Goal: Check status: Check status

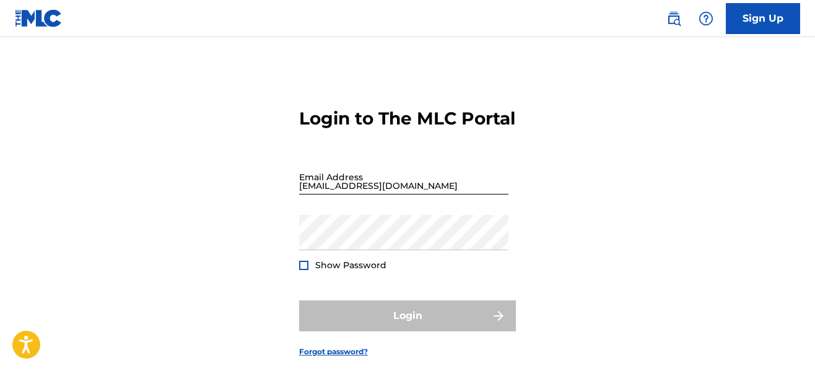
click at [410, 195] on input "[EMAIL_ADDRESS][DOMAIN_NAME]" at bounding box center [403, 176] width 209 height 35
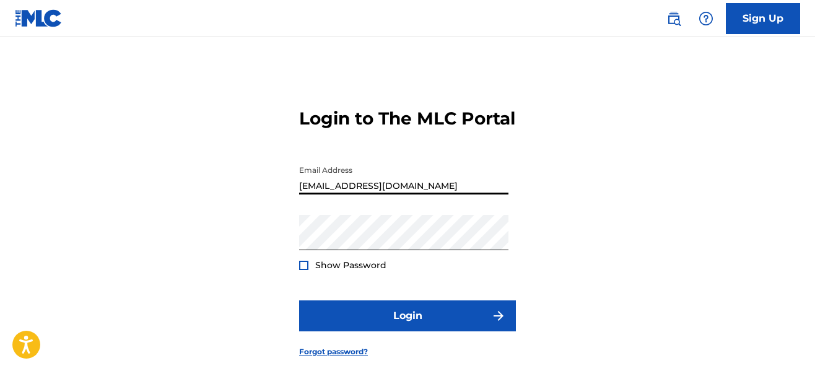
type input "[EMAIL_ADDRESS][DOMAIN_NAME]"
click at [308, 270] on div at bounding box center [303, 265] width 9 height 9
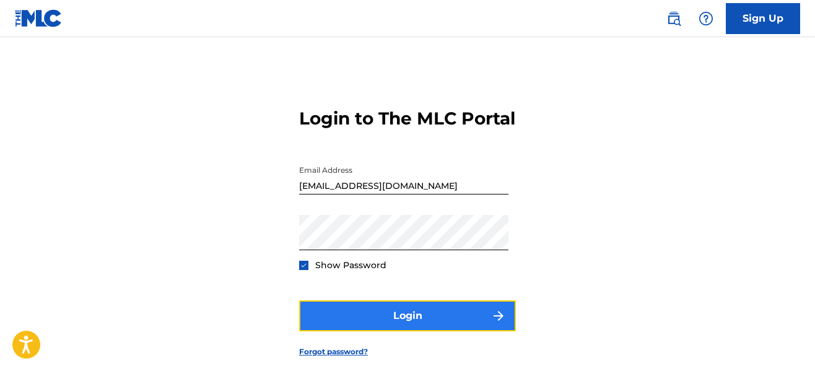
click at [364, 331] on button "Login" at bounding box center [407, 315] width 217 height 31
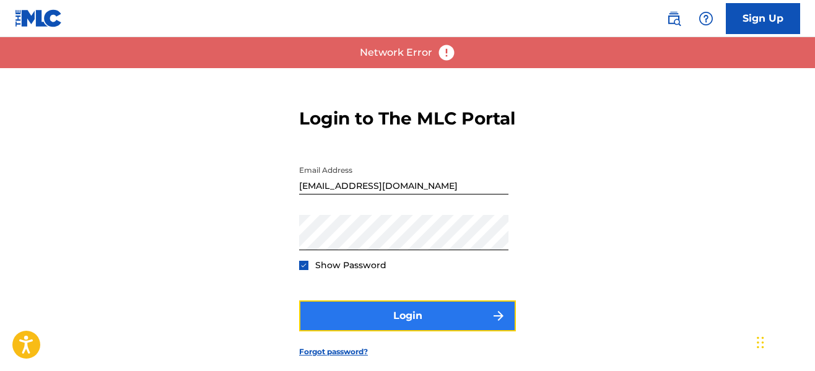
click at [447, 331] on button "Login" at bounding box center [407, 315] width 217 height 31
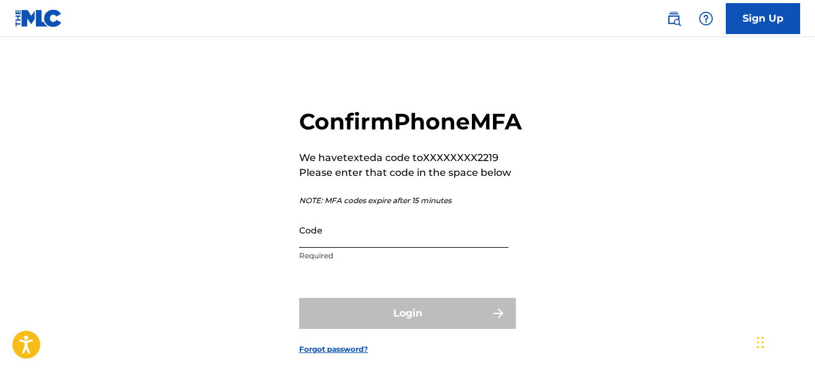
click at [388, 248] on input "Code" at bounding box center [403, 230] width 209 height 35
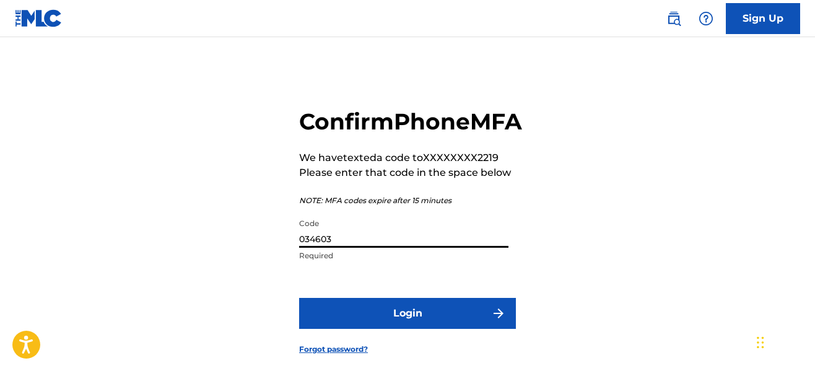
type input "034603"
click at [299, 298] on button "Login" at bounding box center [407, 313] width 217 height 31
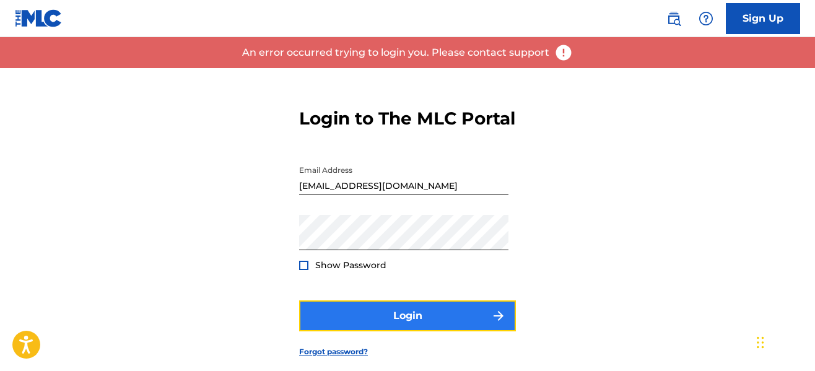
click at [431, 331] on button "Login" at bounding box center [407, 315] width 217 height 31
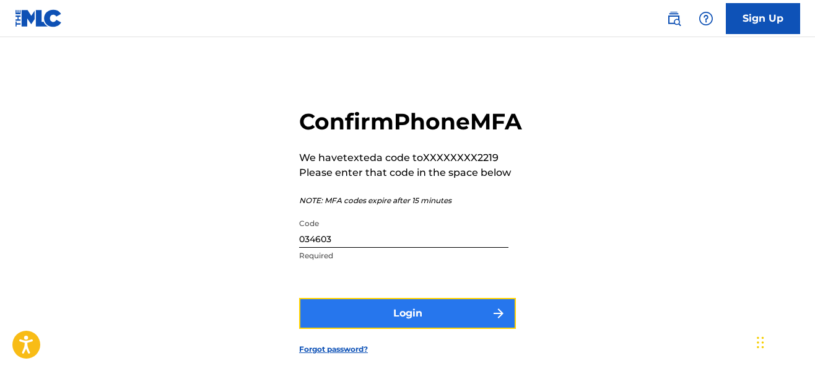
click at [439, 329] on button "Login" at bounding box center [407, 313] width 217 height 31
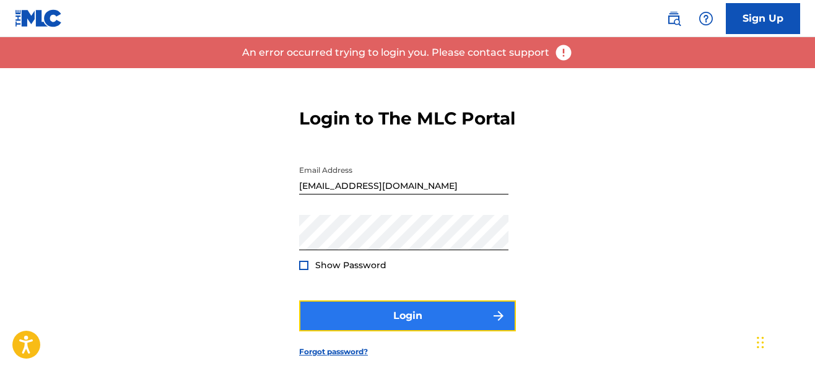
click at [416, 331] on button "Login" at bounding box center [407, 315] width 217 height 31
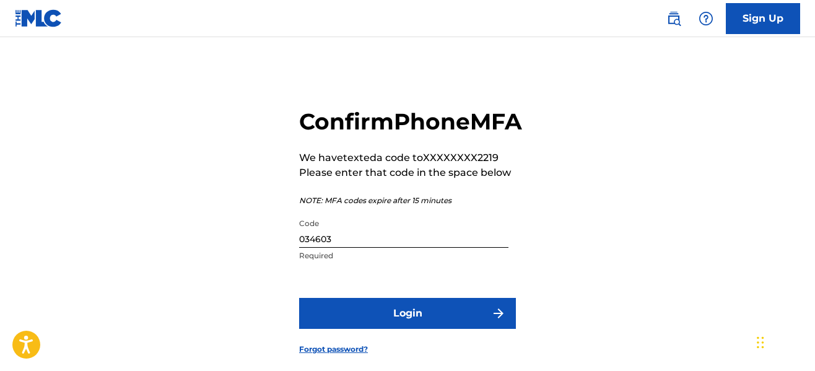
click at [420, 248] on input "034603" at bounding box center [403, 230] width 209 height 35
type input "034663"
click at [299, 298] on button "Login" at bounding box center [407, 313] width 217 height 31
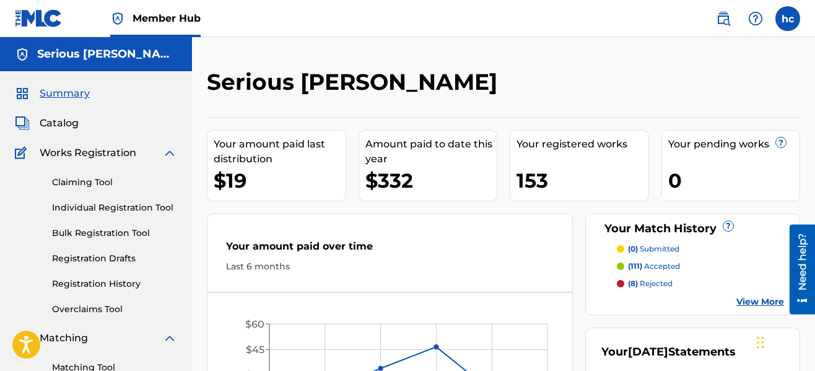
click at [638, 81] on div "Serious [PERSON_NAME]" at bounding box center [435, 86] width 457 height 37
click at [107, 286] on link "Registration History" at bounding box center [114, 284] width 125 height 13
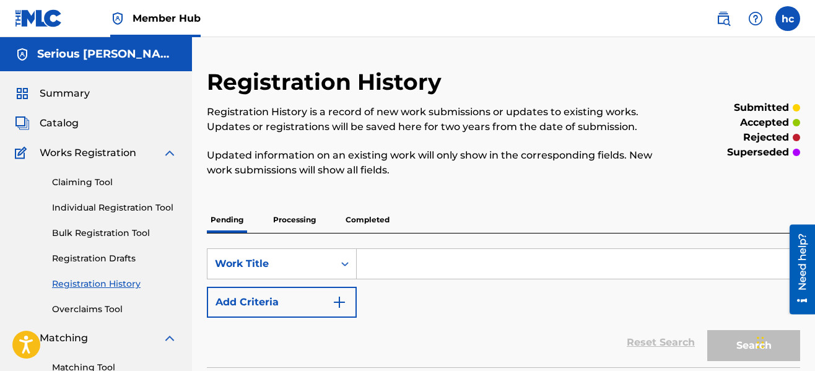
click at [501, 181] on div "Registration History Registration History is a record of new work submissions o…" at bounding box center [435, 130] width 457 height 124
click at [283, 227] on p "Processing" at bounding box center [294, 220] width 50 height 26
click at [383, 218] on p "Completed" at bounding box center [367, 220] width 51 height 26
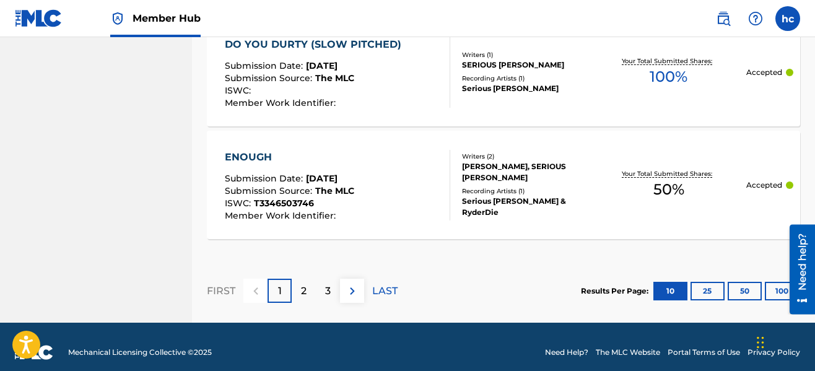
scroll to position [1338, 0]
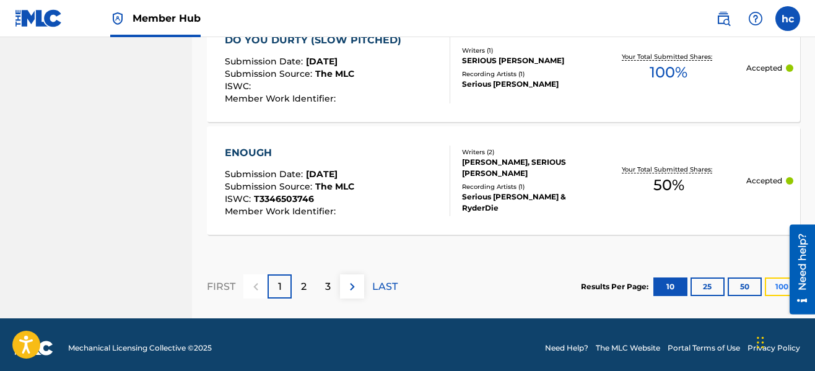
click at [776, 286] on button "100" at bounding box center [782, 287] width 34 height 19
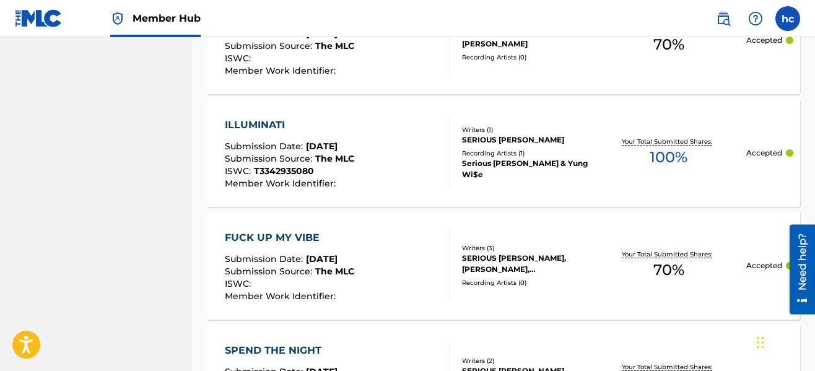
scroll to position [0, 0]
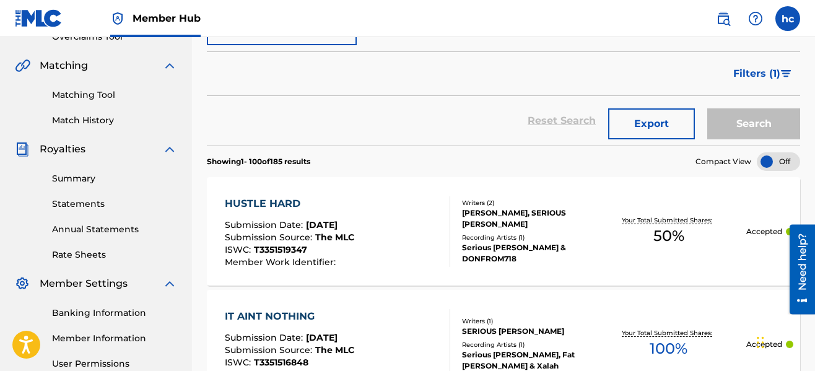
scroll to position [248, 0]
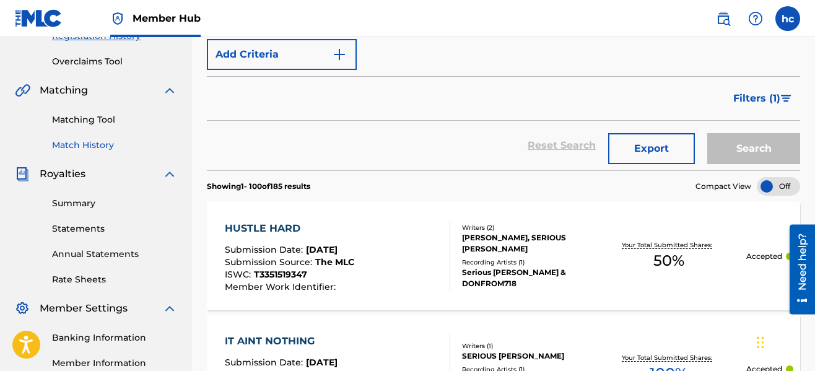
click at [103, 146] on link "Match History" at bounding box center [114, 145] width 125 height 13
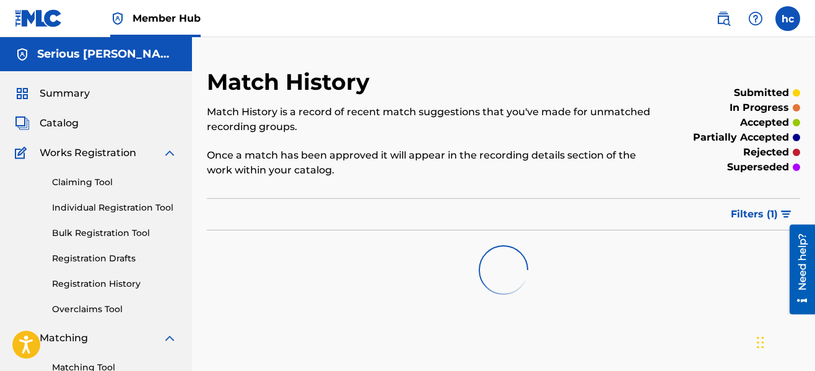
click at [456, 191] on div "Match History Match History is a record of recent match suggestions that you've…" at bounding box center [435, 130] width 457 height 124
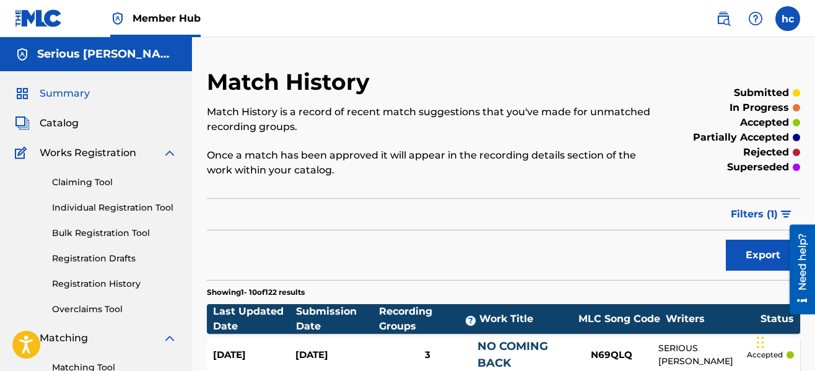
click at [72, 96] on span "Summary" at bounding box center [65, 93] width 50 height 15
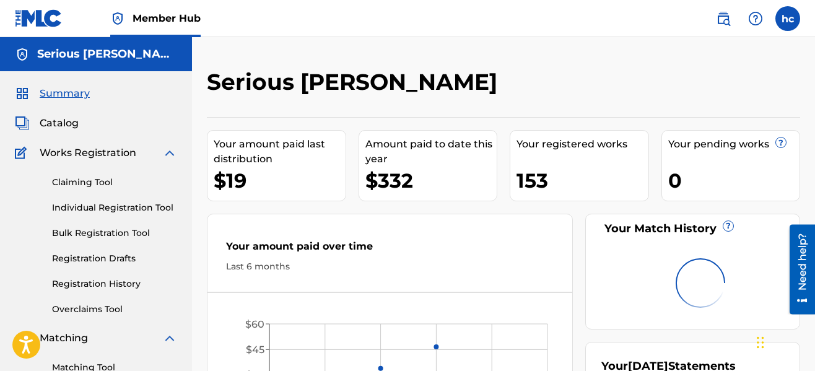
click at [475, 77] on div "Serious [PERSON_NAME]" at bounding box center [435, 86] width 457 height 37
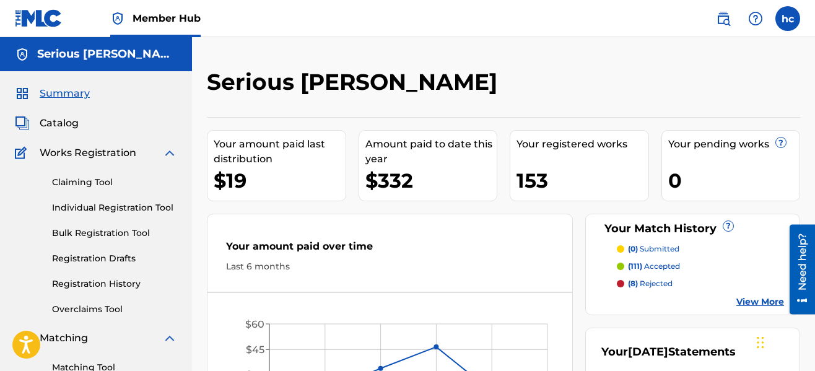
click at [330, 53] on div "Serious [PERSON_NAME] Your amount paid last distribution $19 Amount paid to dat…" at bounding box center [503, 373] width 623 height 672
click at [447, 83] on div "Serious [PERSON_NAME]" at bounding box center [435, 86] width 457 height 37
